Goal: Navigation & Orientation: Go to known website

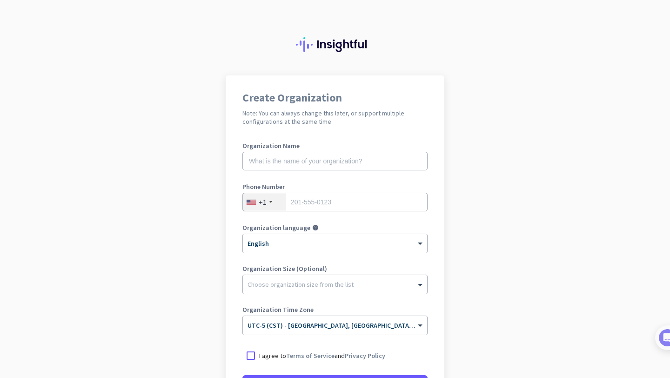
scroll to position [101, 0]
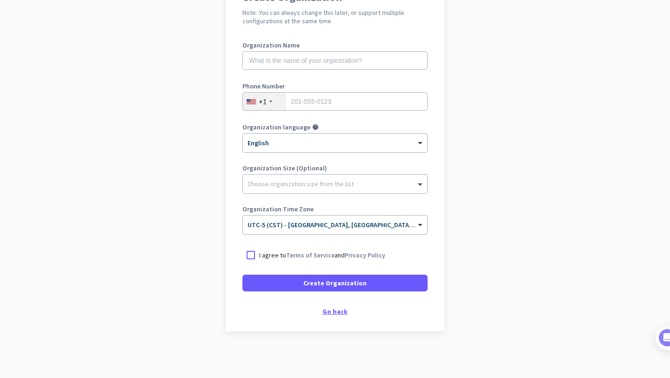
click at [335, 311] on div "Go back" at bounding box center [335, 311] width 185 height 7
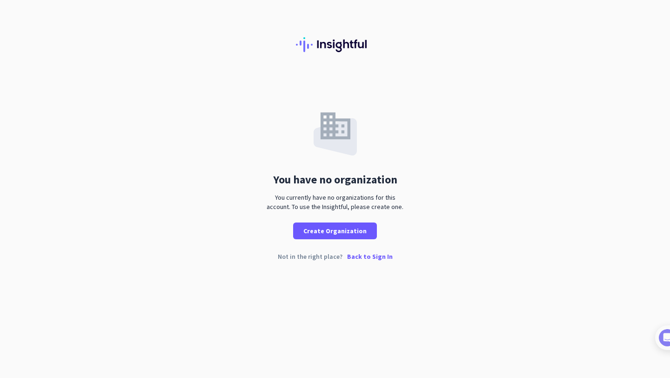
click at [384, 258] on p "Back to Sign In" at bounding box center [370, 256] width 46 height 7
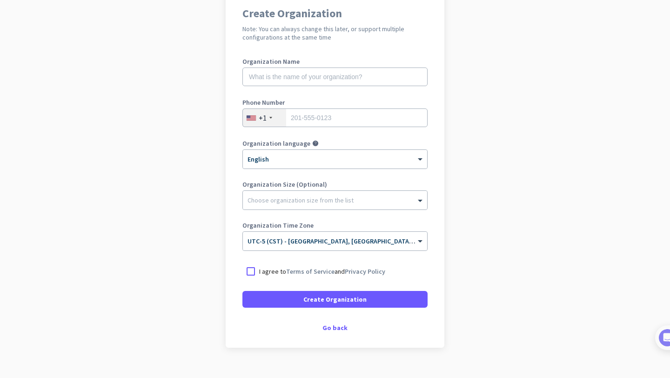
scroll to position [101, 0]
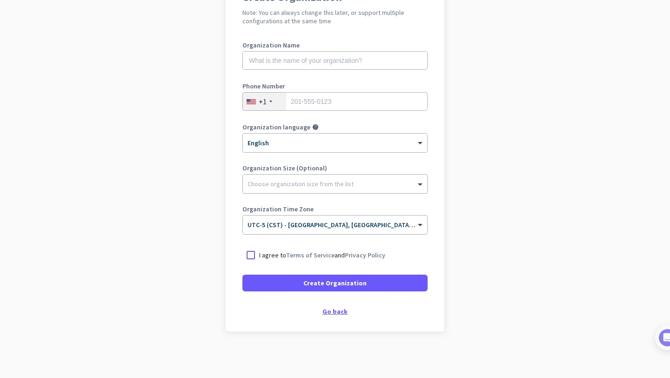
click at [323, 312] on div "Go back" at bounding box center [335, 311] width 185 height 7
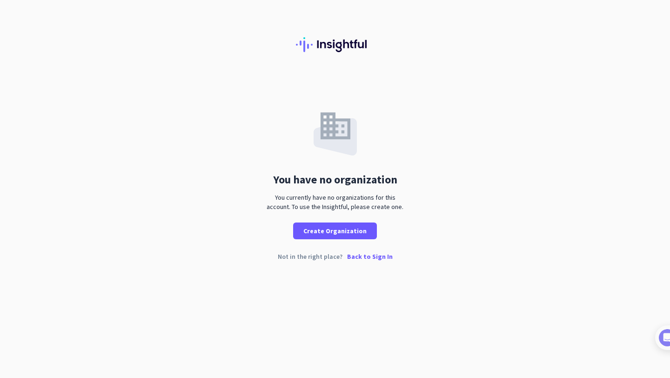
click at [371, 261] on div "Not in the right place? Back to Sign In" at bounding box center [335, 263] width 670 height 21
click at [371, 258] on p "Back to Sign In" at bounding box center [370, 256] width 46 height 7
